Goal: Information Seeking & Learning: Check status

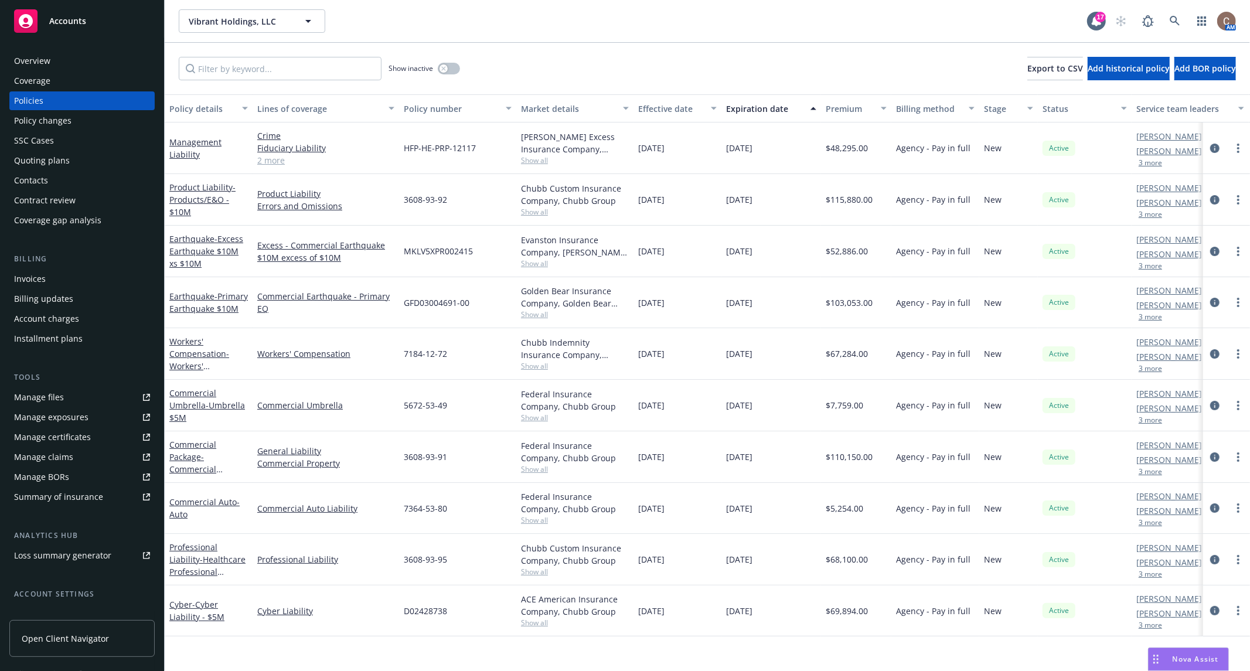
click at [55, 271] on div "Invoices" at bounding box center [82, 279] width 136 height 19
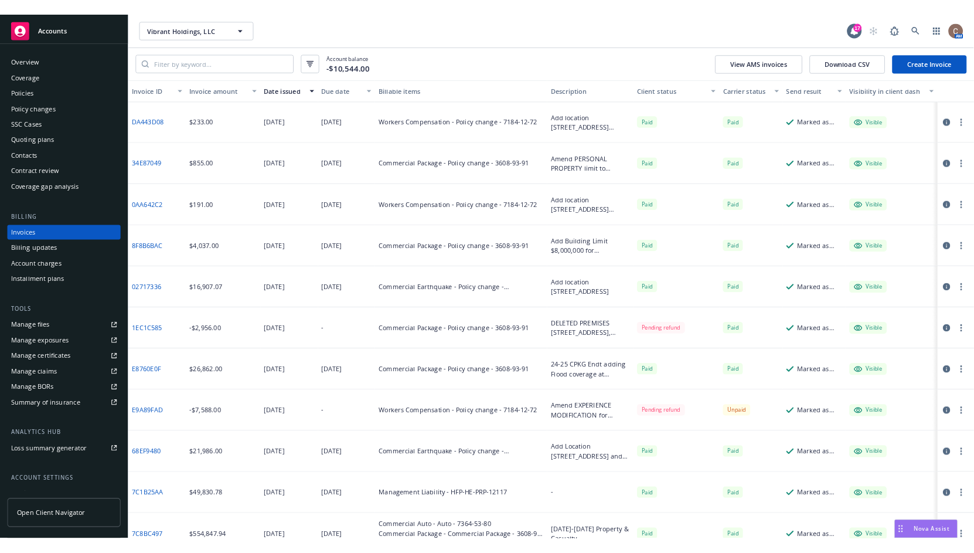
scroll to position [21, 0]
